Goal: Communication & Community: Answer question/provide support

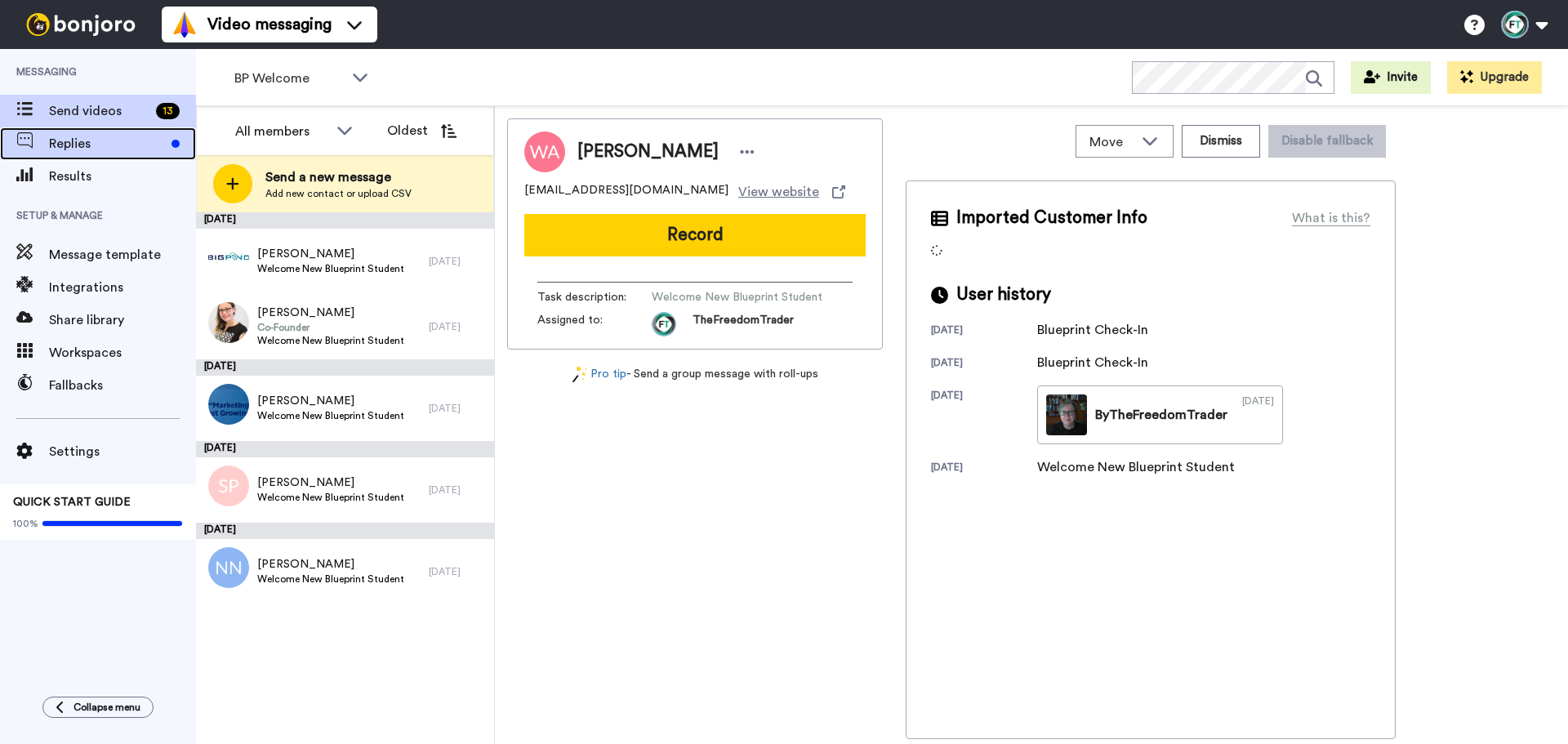
click at [136, 145] on span "Replies" at bounding box center [107, 144] width 116 height 20
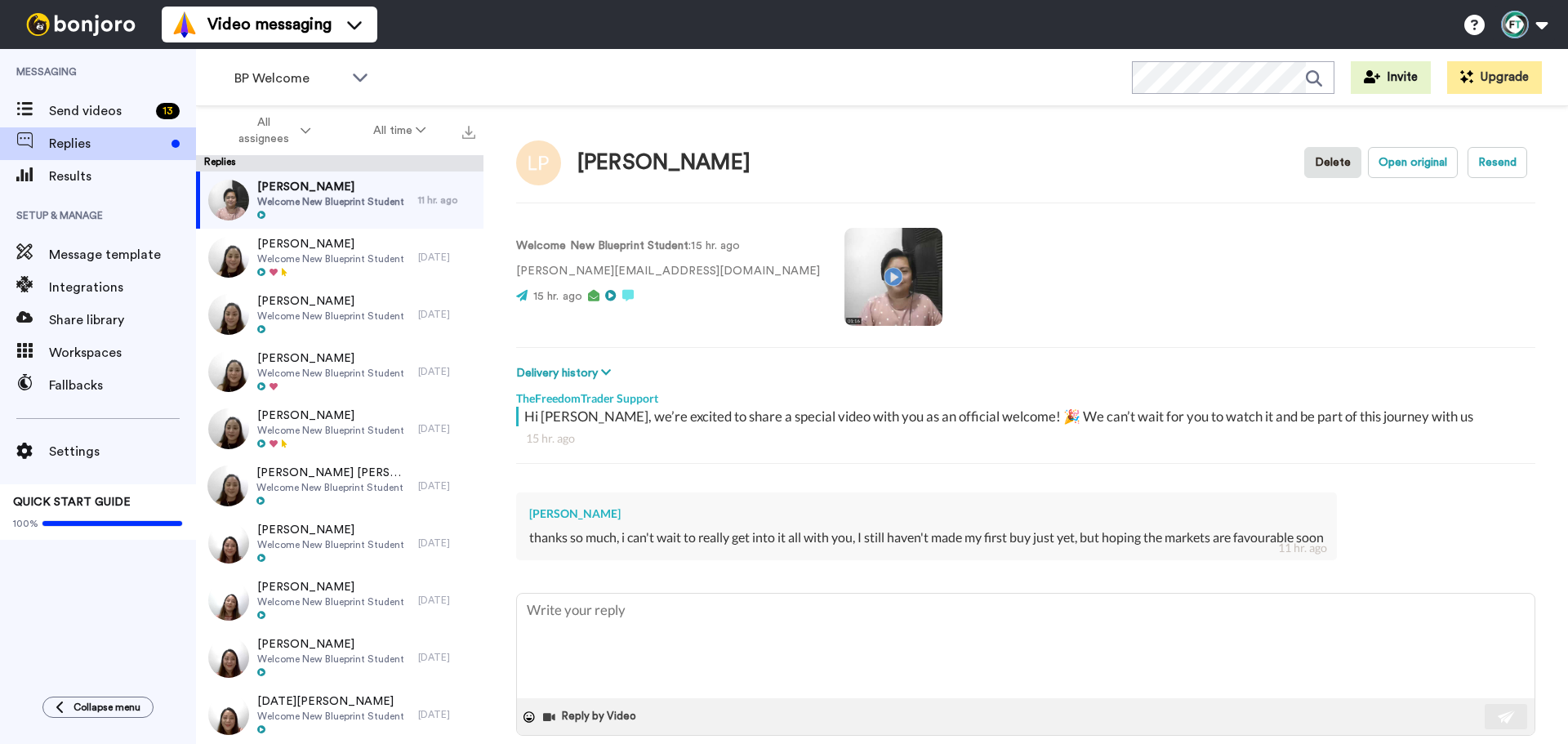
click at [845, 278] on video at bounding box center [894, 278] width 98 height 98
click at [845, 285] on video at bounding box center [894, 278] width 98 height 98
type textarea "x"
